Goal: Task Accomplishment & Management: Complete application form

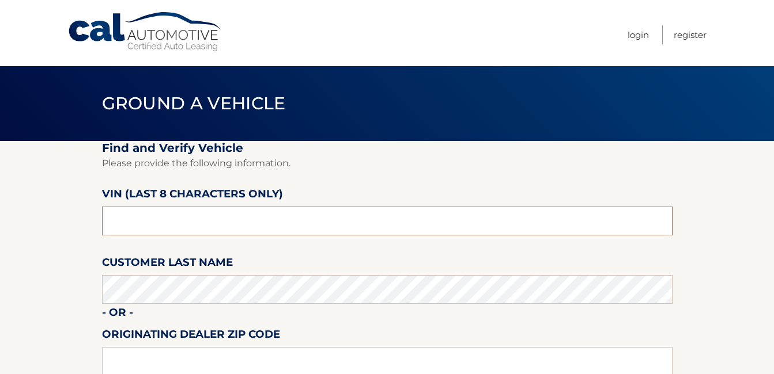
click at [166, 224] on input "text" at bounding box center [387, 221] width 570 height 29
type input "NN398951"
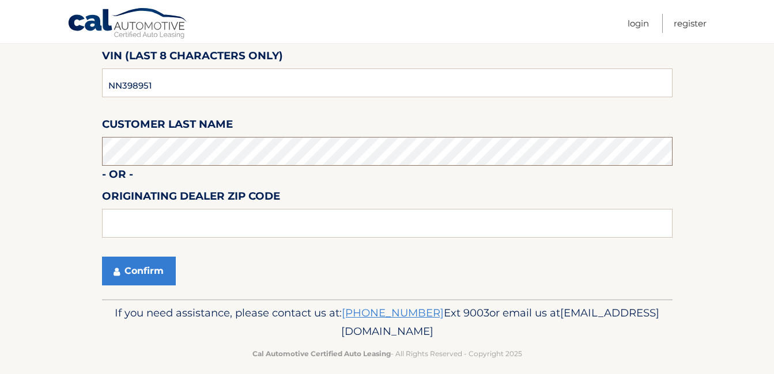
scroll to position [151, 0]
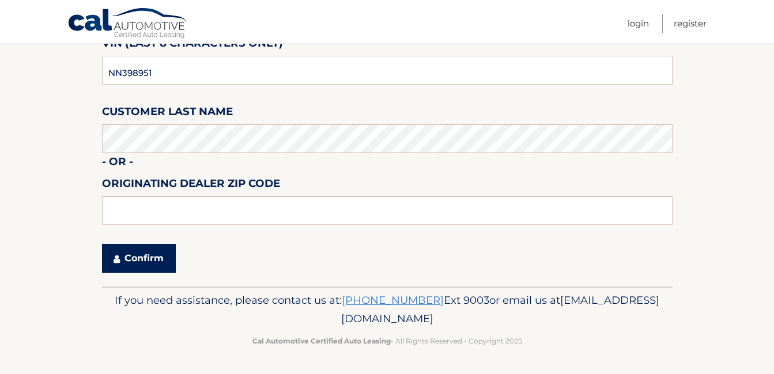
drag, startPoint x: 128, startPoint y: 255, endPoint x: 313, endPoint y: 279, distance: 185.9
click at [131, 255] on button "Confirm" at bounding box center [139, 258] width 74 height 29
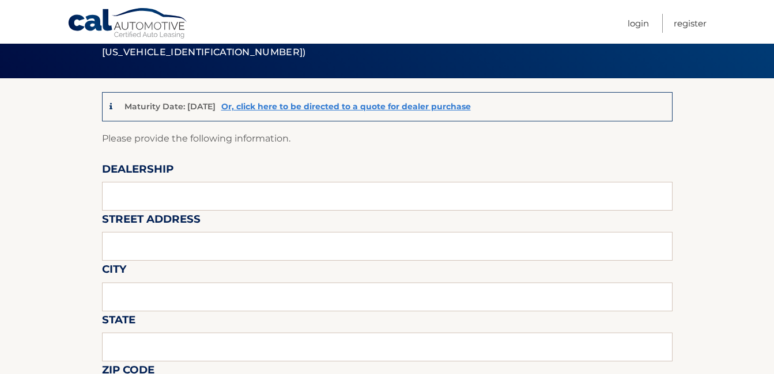
scroll to position [77, 0]
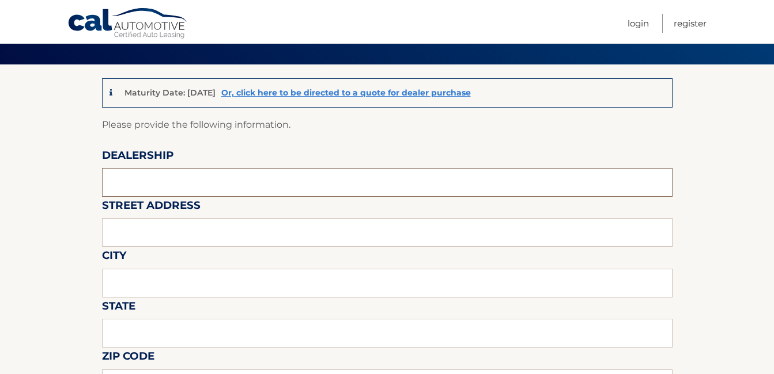
click at [161, 185] on input "text" at bounding box center [387, 182] width 570 height 29
type input "MIAMI LAKES AUTOMALL"
type input "16600 NW 57th ave"
type input "MIAMI LAKES"
type input "FL"
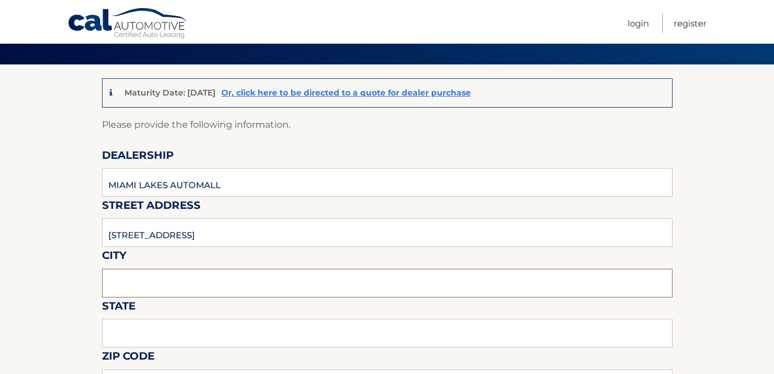
type input "33014"
type input "MIAMI LAKES AUTOMALL"
type input "3054554922"
type input "FABIO.MOREIRA@MIAMILAKESAUTOMALL.COM"
type input "FABIO MOREIRA"
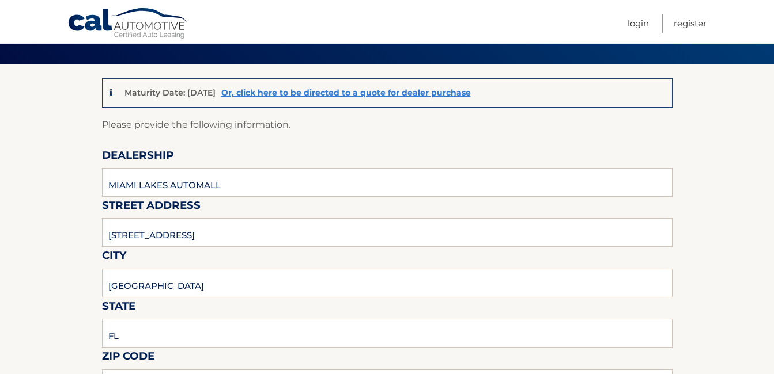
type input "3054554922"
type input "FABIO.MOREIRA@MIAMILAKESAUTOMALL.COM"
type input "KEYS @ CHEVROLET SHOWROOM FABIO"
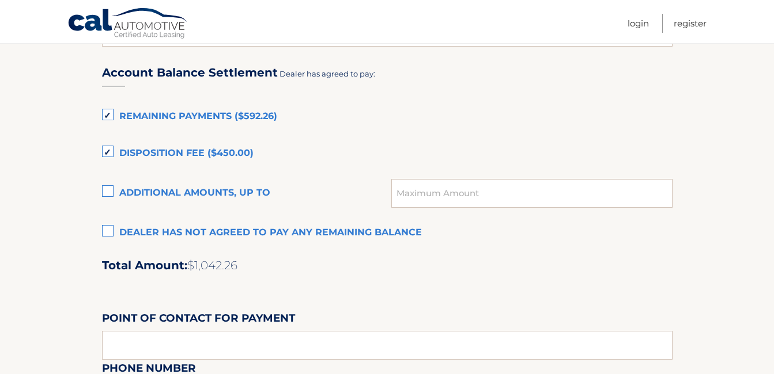
scroll to position [807, 0]
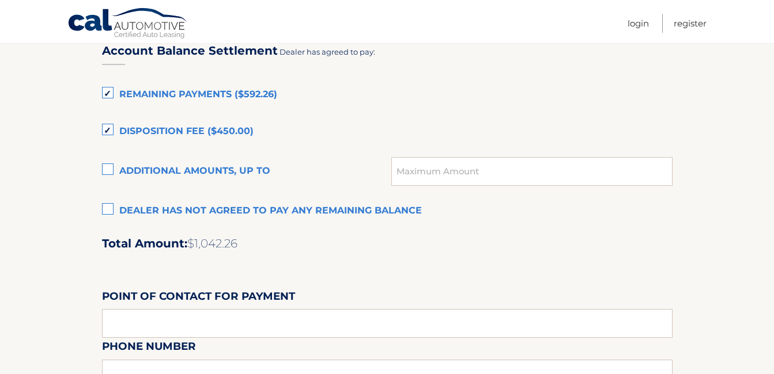
click at [108, 93] on label "Remaining Payments ($592.26)" at bounding box center [387, 95] width 570 height 23
click at [0, 0] on input "Remaining Payments ($592.26)" at bounding box center [0, 0] width 0 height 0
click at [106, 128] on label "Disposition Fee ($450.00)" at bounding box center [387, 131] width 570 height 23
click at [0, 0] on input "Disposition Fee ($450.00)" at bounding box center [0, 0] width 0 height 0
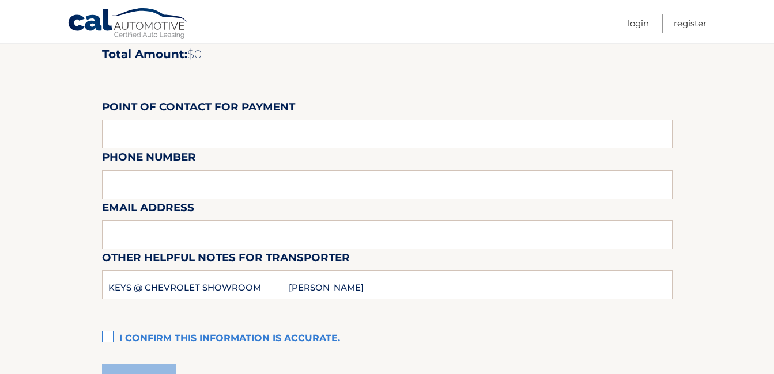
scroll to position [998, 0]
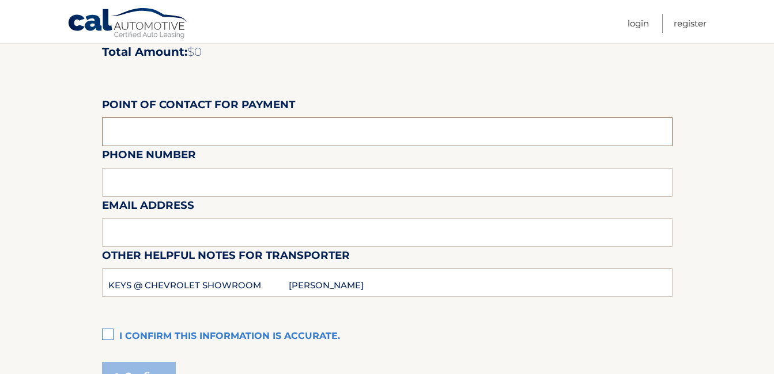
click at [142, 134] on input "text" at bounding box center [387, 132] width 570 height 29
click at [251, 175] on div "Email Address" at bounding box center [387, 171] width 570 height 50
click at [202, 184] on div "Email Address" at bounding box center [387, 171] width 570 height 50
click at [135, 193] on div "Email Address" at bounding box center [387, 171] width 570 height 50
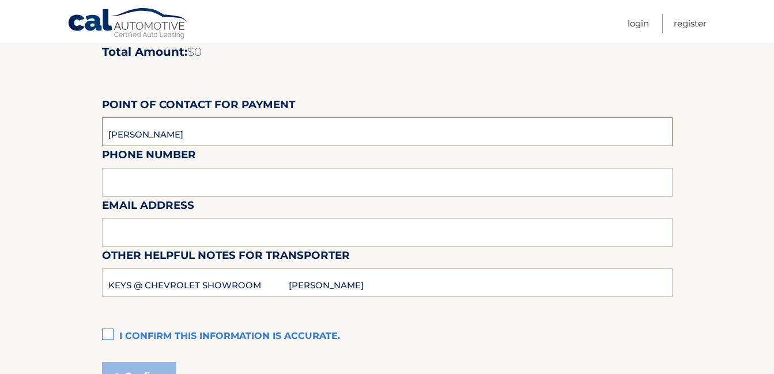
drag, startPoint x: 135, startPoint y: 193, endPoint x: 217, endPoint y: 137, distance: 99.9
click at [217, 137] on input "FABIO MOREIRA" at bounding box center [387, 132] width 570 height 29
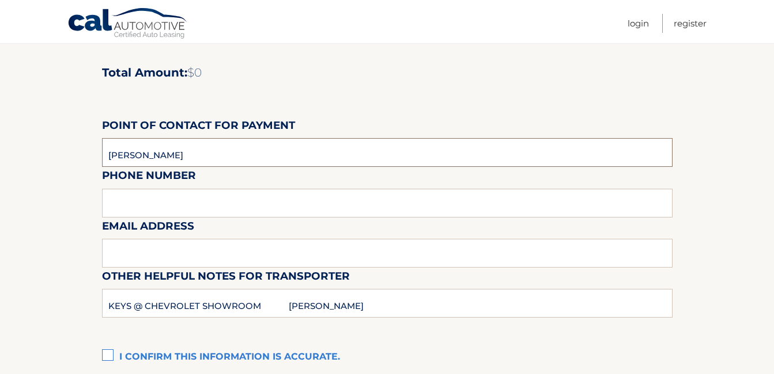
scroll to position [960, 0]
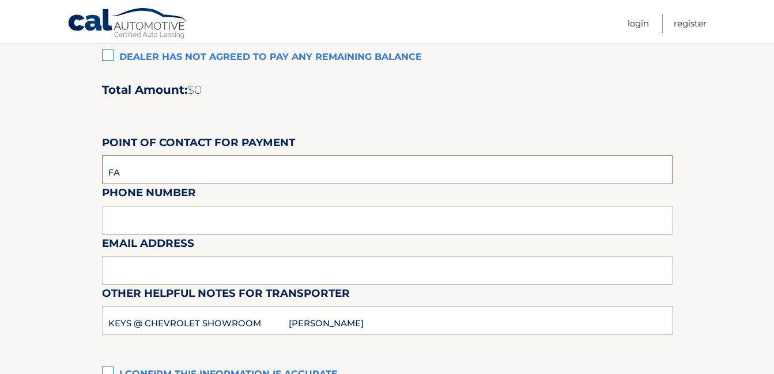
type input "F"
drag, startPoint x: 580, startPoint y: 124, endPoint x: 605, endPoint y: 134, distance: 26.9
click at [581, 122] on div "Account Balance Settlement Dealer has agreed to pay: Remaining Payments ($592.2…" at bounding box center [387, 131] width 570 height 511
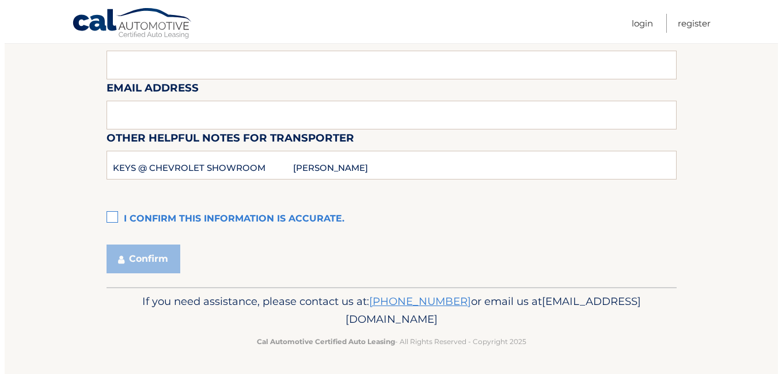
scroll to position [1117, 0]
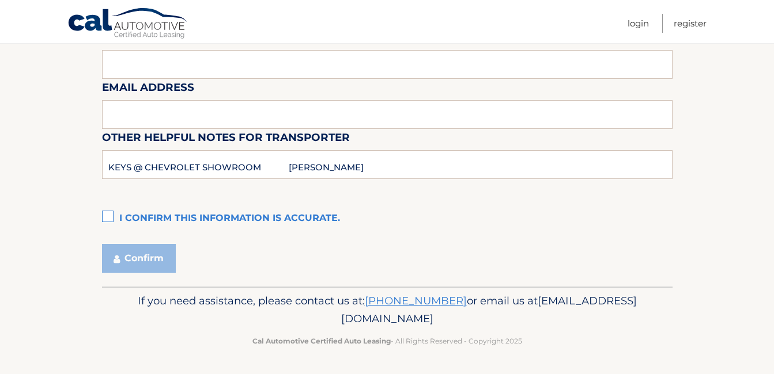
click at [111, 214] on label "I confirm this information is accurate." at bounding box center [387, 218] width 570 height 23
click at [0, 0] on input "I confirm this information is accurate." at bounding box center [0, 0] width 0 height 0
click at [158, 258] on button "Confirm" at bounding box center [139, 258] width 74 height 29
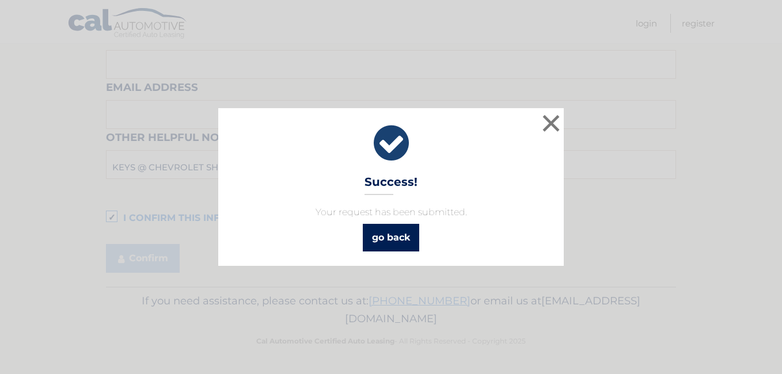
click at [399, 234] on link "go back" at bounding box center [391, 238] width 56 height 28
